Goal: Information Seeking & Learning: Learn about a topic

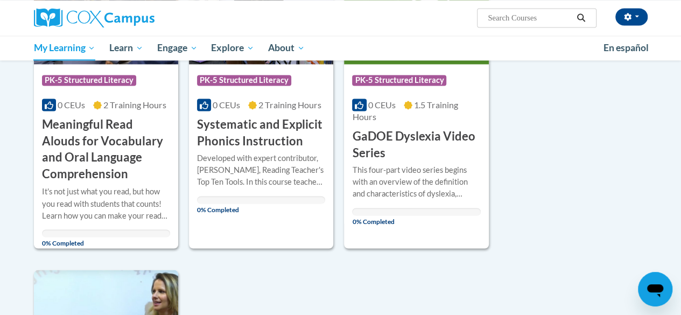
scroll to position [697, 0]
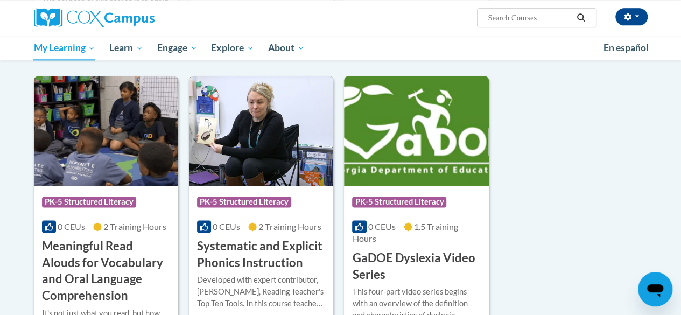
click at [237, 151] on img at bounding box center [261, 131] width 144 height 110
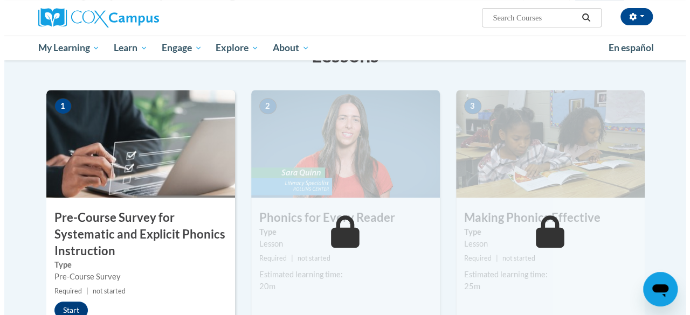
scroll to position [237, 0]
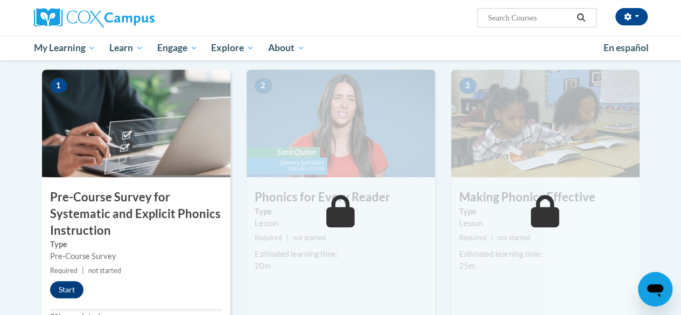
click at [92, 127] on img at bounding box center [136, 123] width 189 height 108
click at [65, 289] on button "Start" at bounding box center [66, 289] width 33 height 17
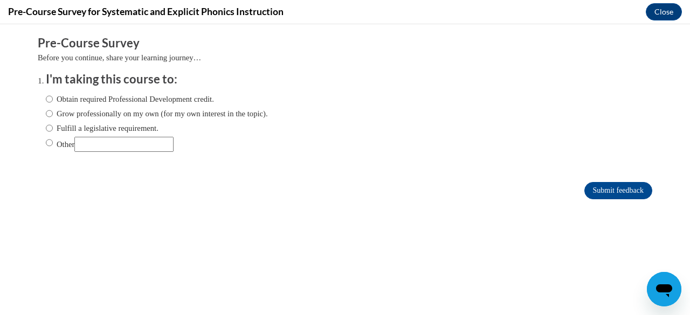
scroll to position [0, 0]
click at [46, 94] on label "Obtain required Professional Development credit." at bounding box center [130, 99] width 168 height 12
click at [46, 94] on input "Obtain required Professional Development credit." at bounding box center [49, 99] width 7 height 12
radio input "true"
click at [604, 191] on input "Submit feedback" at bounding box center [618, 190] width 68 height 17
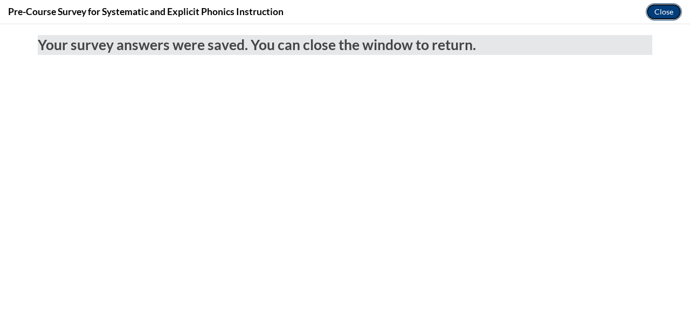
click at [660, 9] on button "Close" at bounding box center [663, 11] width 36 height 17
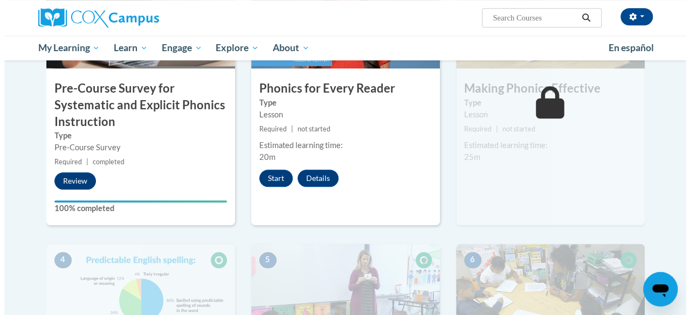
scroll to position [357, 0]
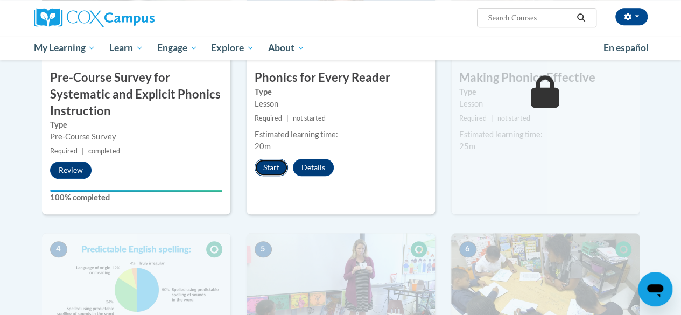
click at [280, 172] on button "Start" at bounding box center [271, 167] width 33 height 17
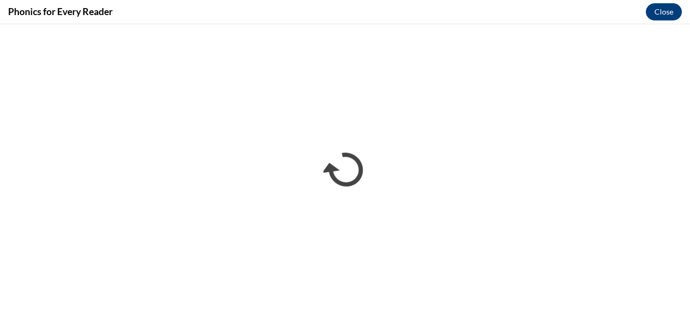
scroll to position [0, 0]
